Goal: Task Accomplishment & Management: Use online tool/utility

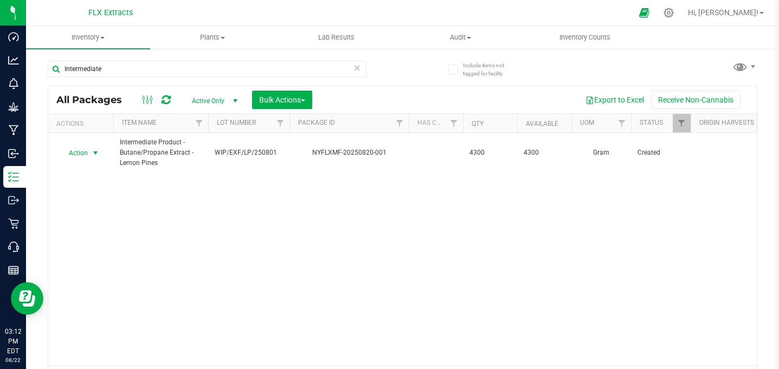
click at [356, 67] on icon at bounding box center [358, 67] width 8 height 13
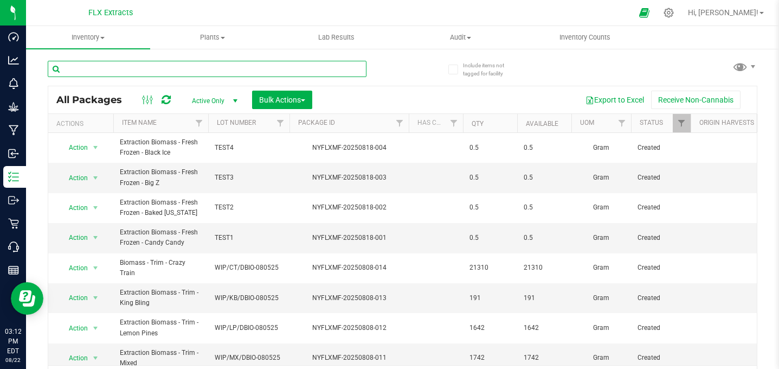
click at [203, 66] on input "text" at bounding box center [207, 69] width 319 height 16
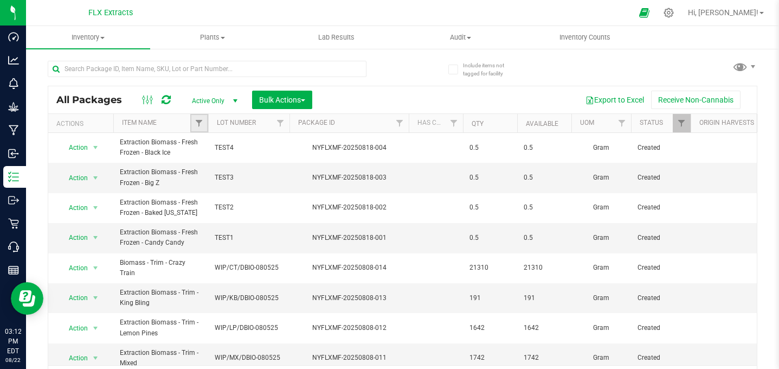
click at [200, 129] on link "Filter" at bounding box center [199, 123] width 18 height 18
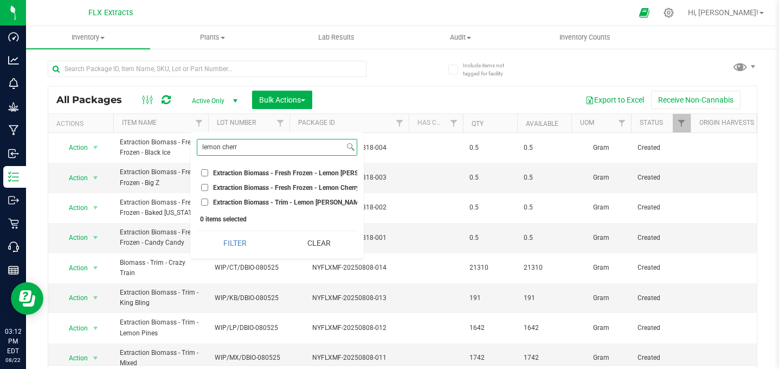
type input "lemon cherr"
click at [201, 173] on input "Extraction Biomass - Fresh Frozen - Lemon Cherry Fritter" at bounding box center [204, 172] width 7 height 7
checkbox input "true"
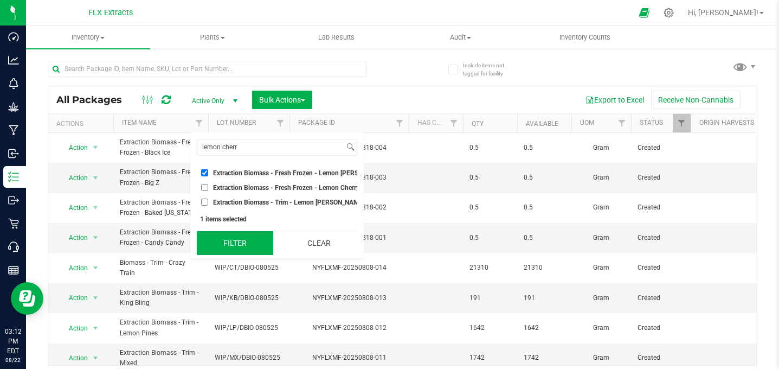
click at [240, 249] on button "Filter" at bounding box center [235, 243] width 76 height 24
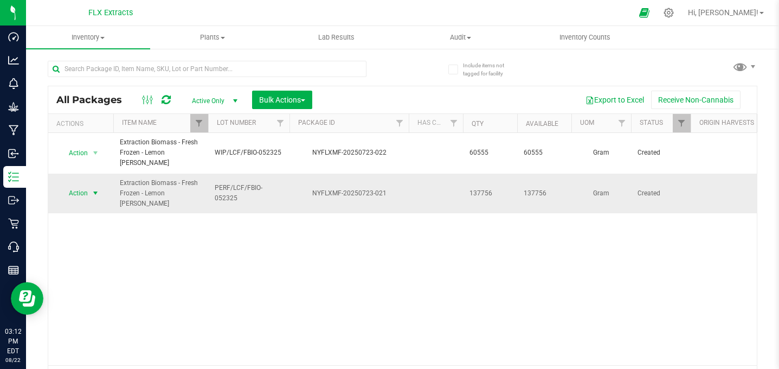
click at [73, 192] on span "Action" at bounding box center [73, 192] width 29 height 15
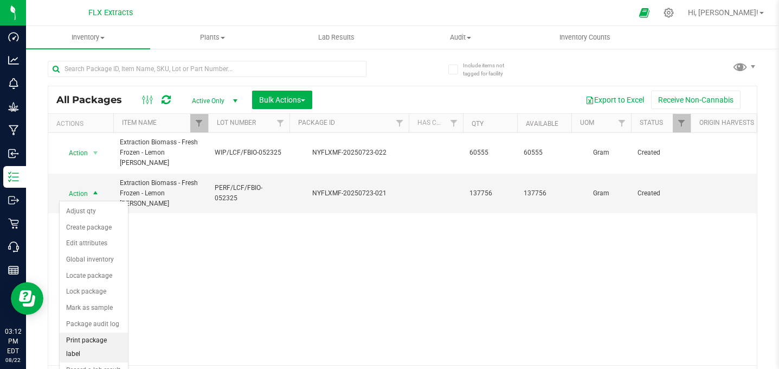
click at [99, 336] on li "Print package label" at bounding box center [94, 347] width 68 height 30
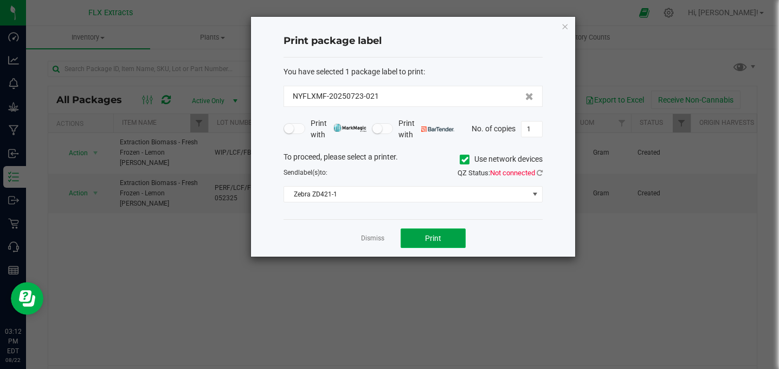
click at [431, 233] on button "Print" at bounding box center [433, 238] width 65 height 20
click at [542, 174] on icon at bounding box center [540, 172] width 6 height 7
click at [397, 235] on div "Dismiss Print" at bounding box center [413, 237] width 259 height 37
click at [420, 233] on button "Print" at bounding box center [433, 238] width 65 height 20
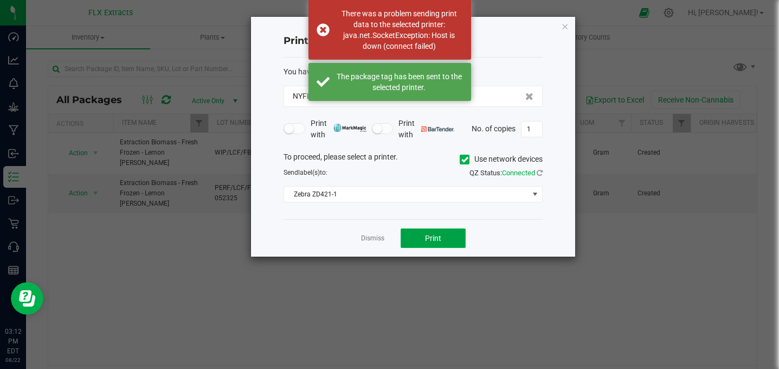
click at [434, 236] on span "Print" at bounding box center [433, 238] width 16 height 9
click at [566, 25] on icon "button" at bounding box center [565, 26] width 8 height 13
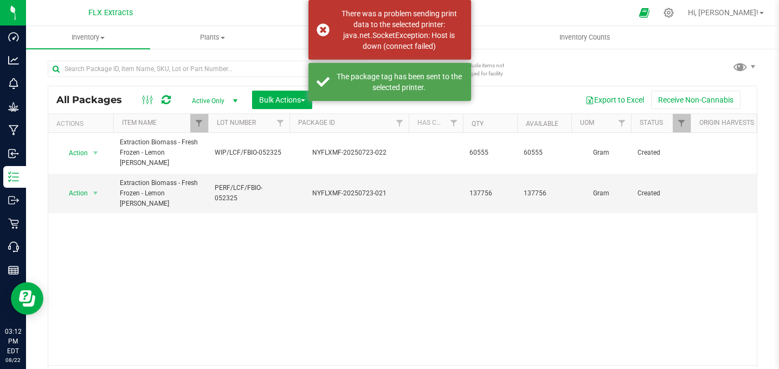
click at [291, 336] on div "Action Action Adjust qty Create package Edit attributes Global inventory Locate…" at bounding box center [402, 249] width 709 height 232
